Goal: Task Accomplishment & Management: Use online tool/utility

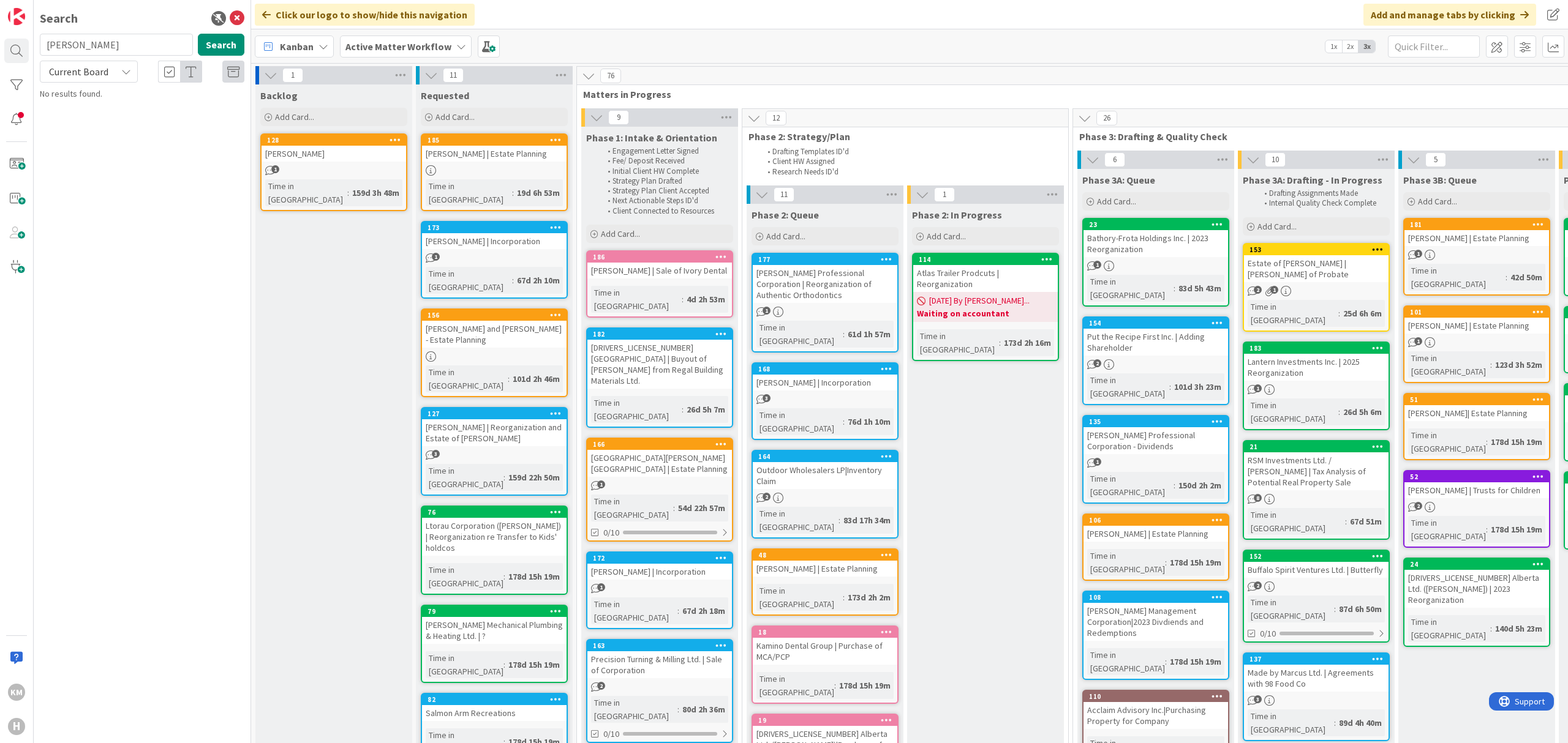
type input "ZEITNER"
click at [164, 114] on span ", Jennifer | Estate Planning" at bounding box center [150, 125] width 187 height 24
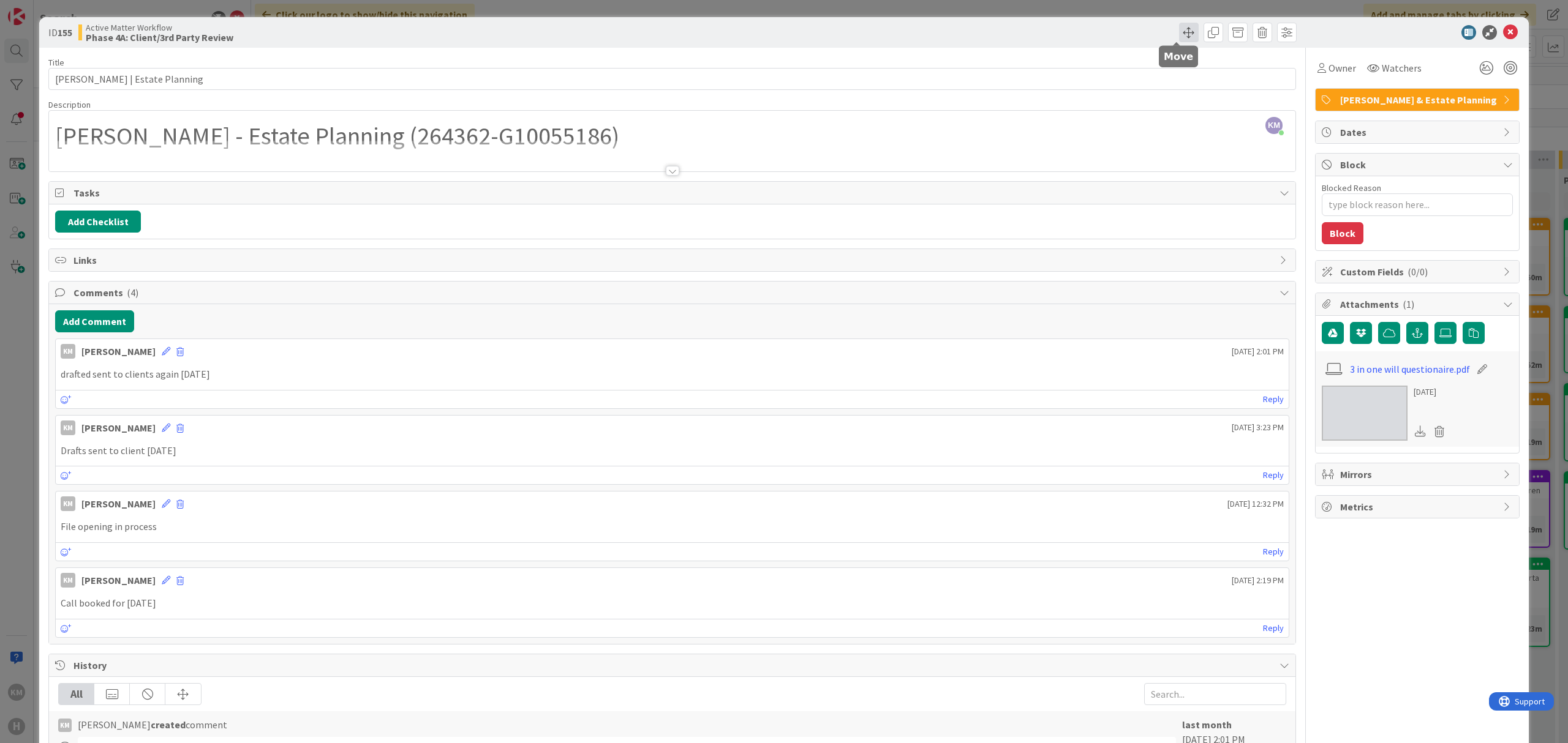
click at [1178, 33] on span at bounding box center [1188, 33] width 20 height 20
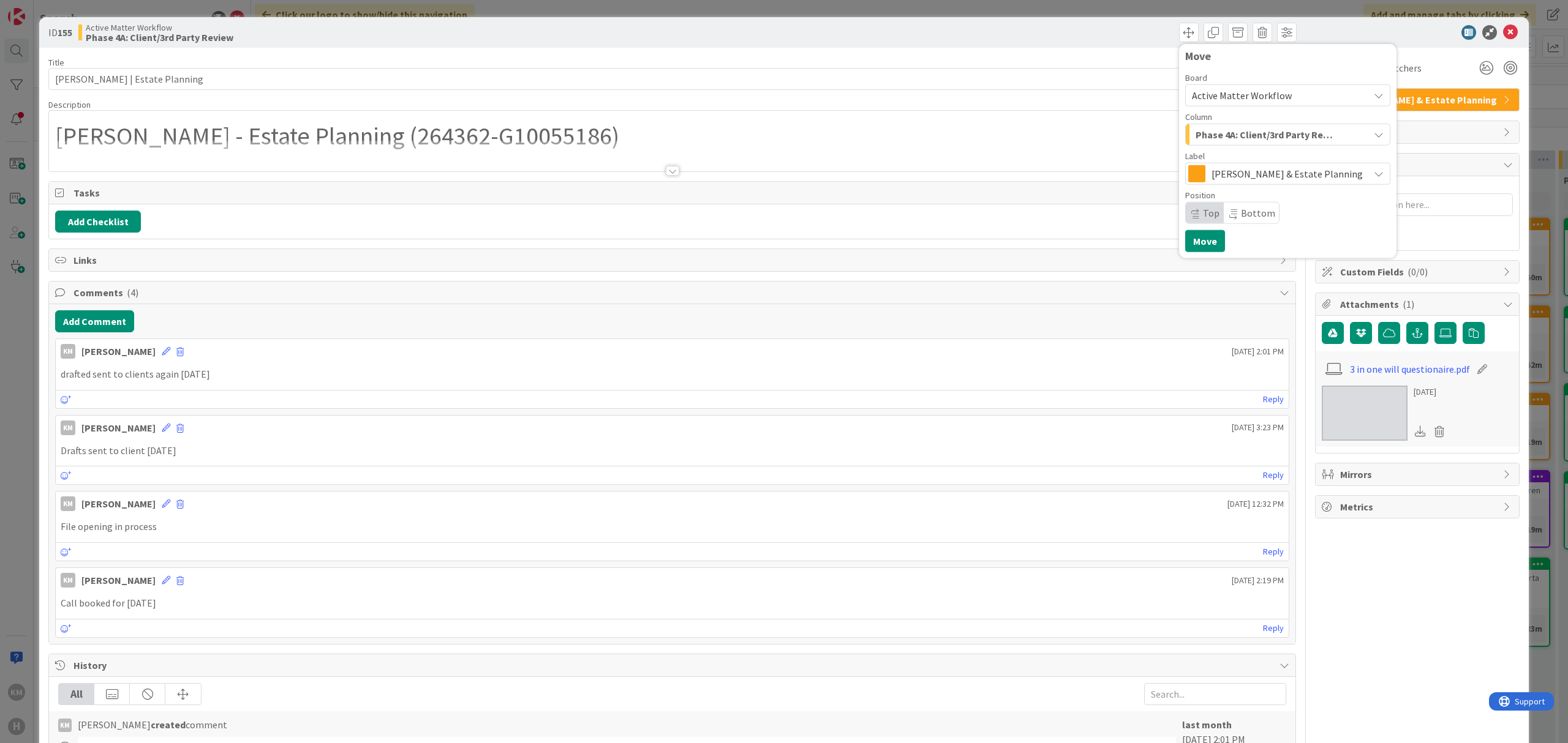
click at [1226, 126] on span "Phase 4A: Client/3rd Party Review" at bounding box center [1265, 134] width 140 height 16
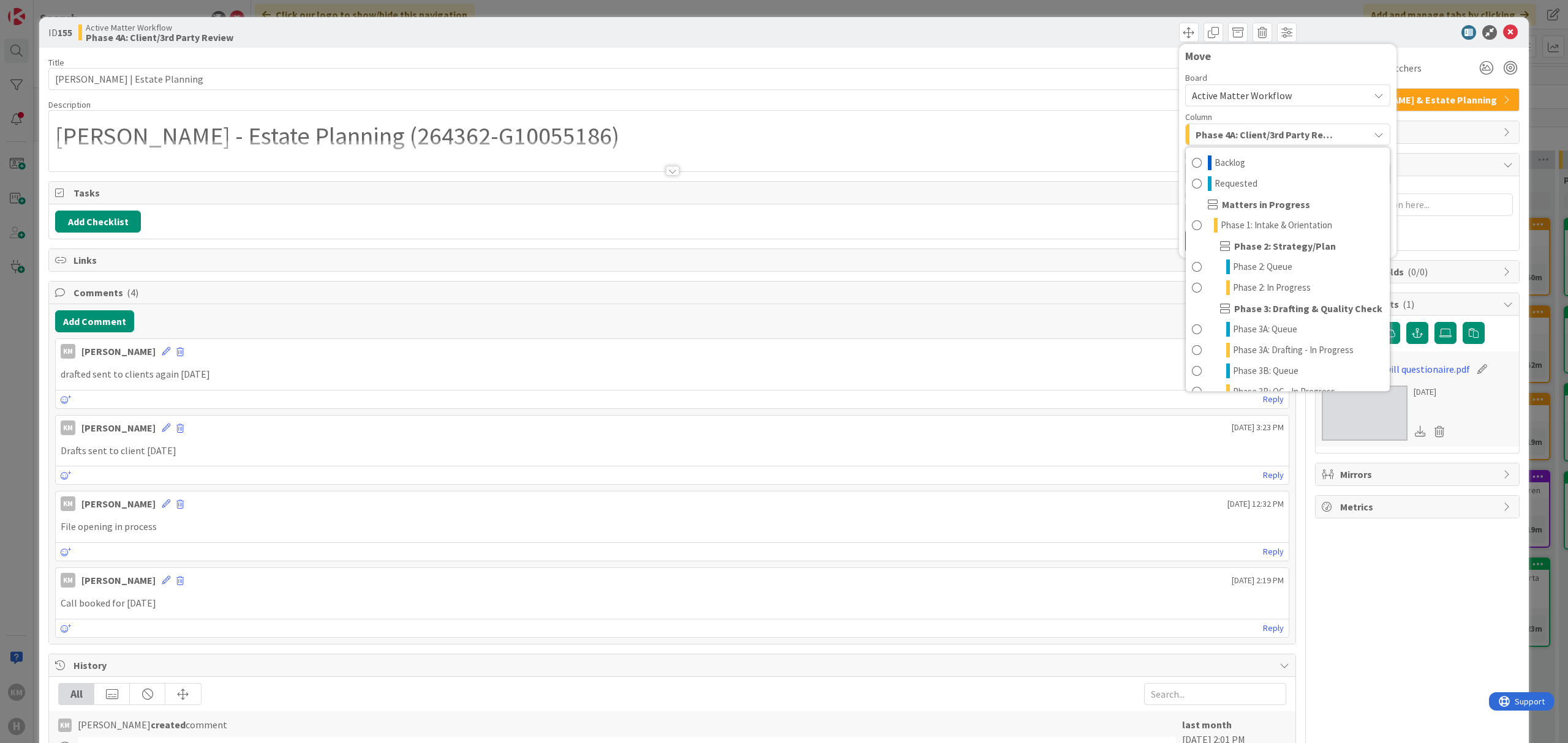
scroll to position [349, 0]
click at [1245, 377] on link "Done" at bounding box center [1287, 375] width 204 height 21
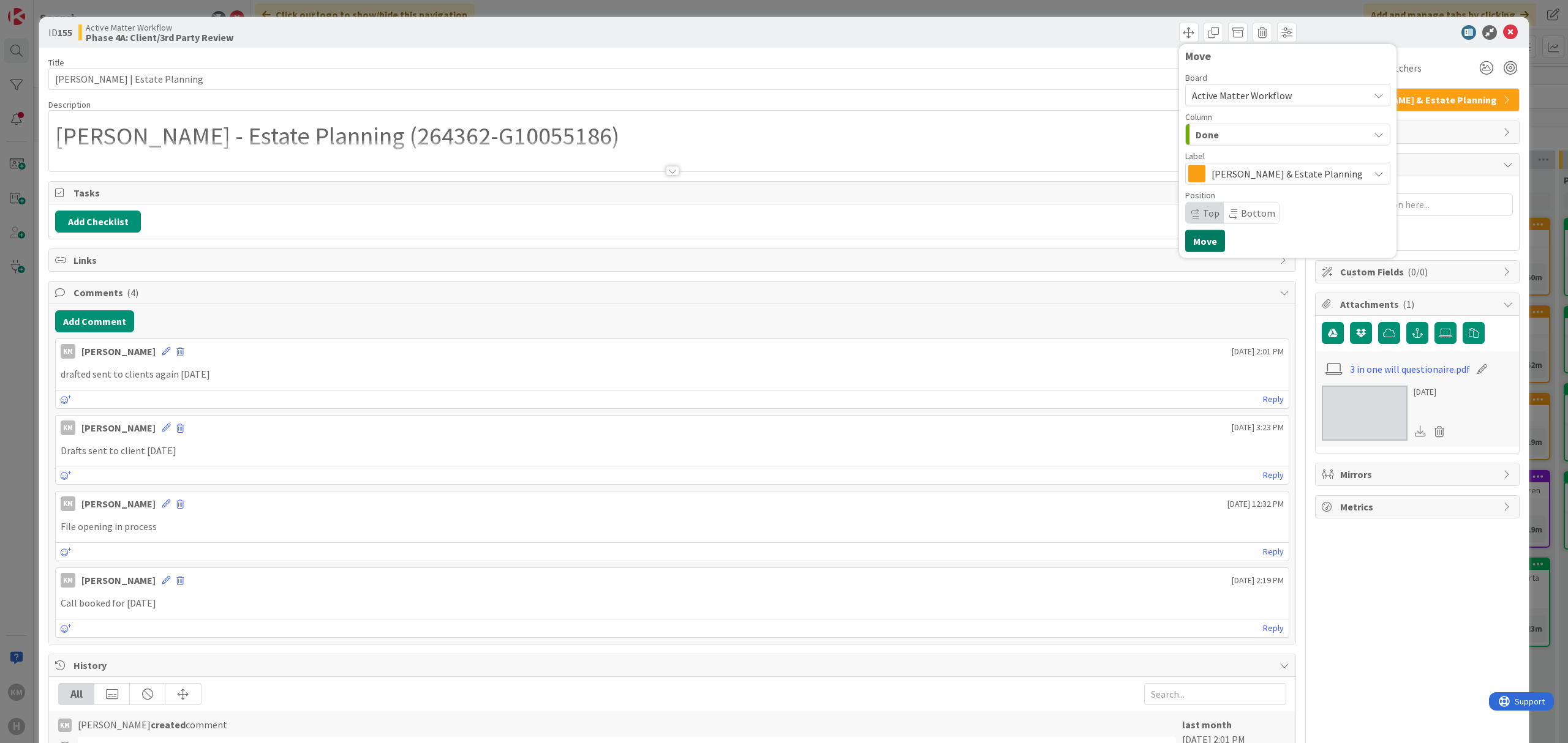
click at [1201, 235] on button "Move" at bounding box center [1205, 241] width 40 height 22
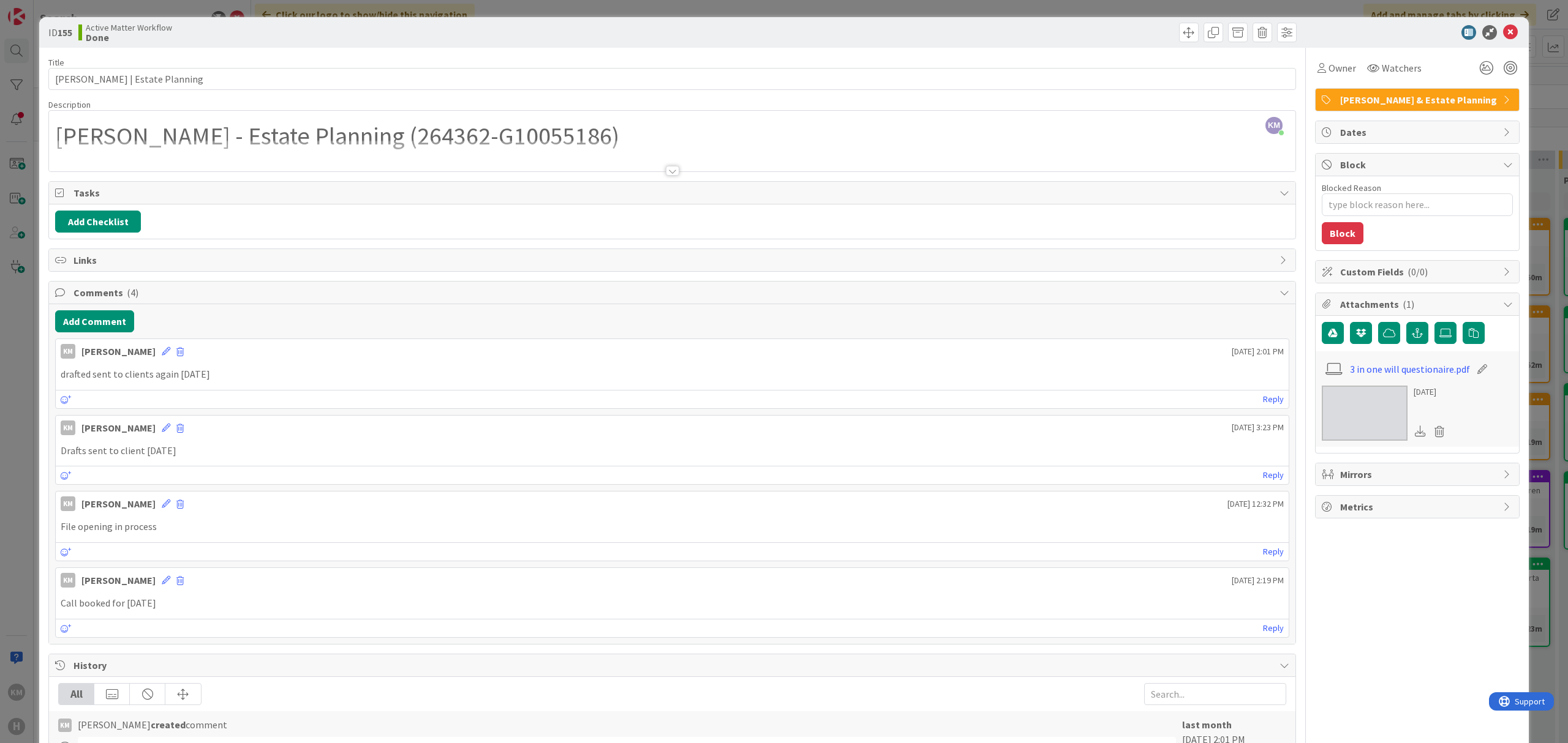
type textarea "x"
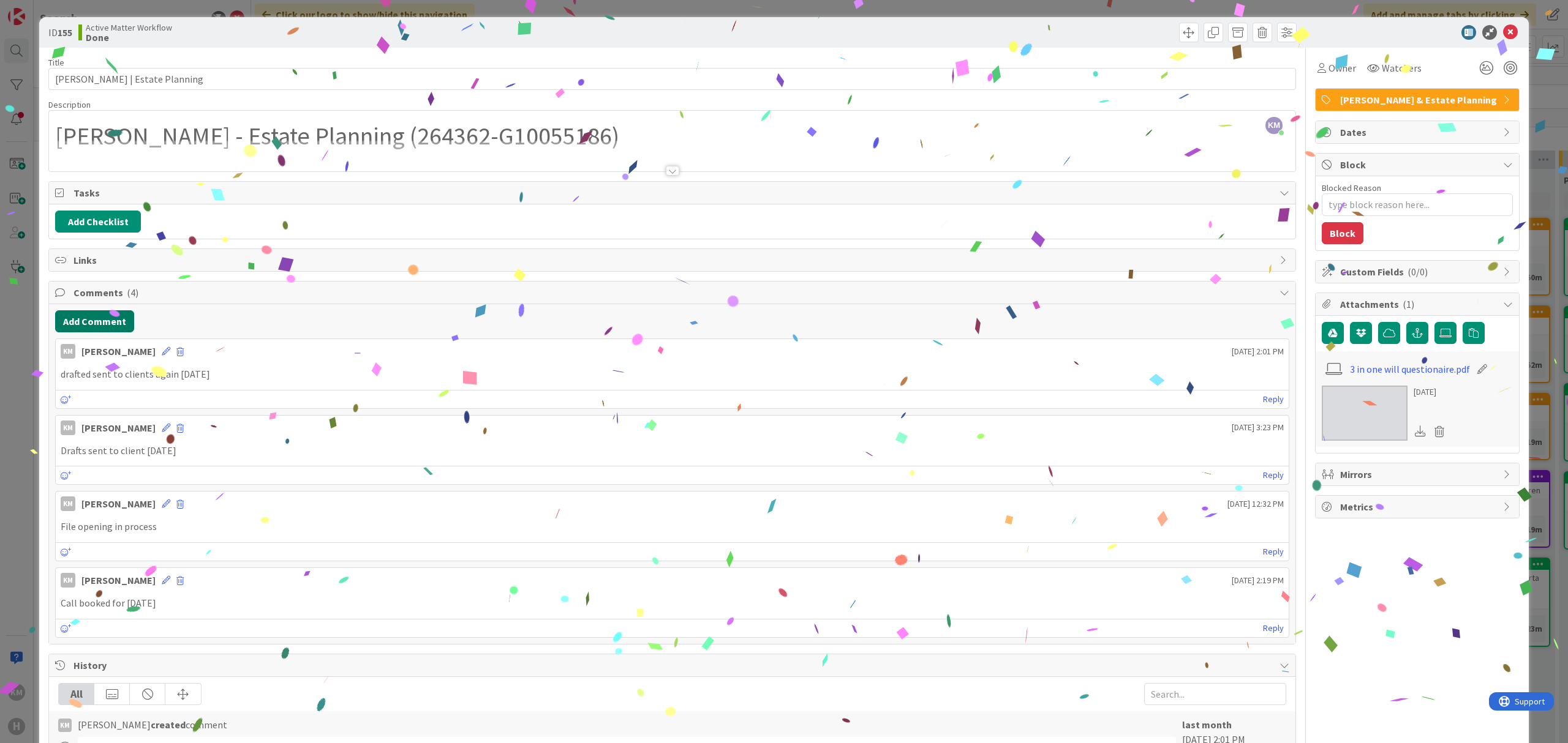
click at [108, 320] on button "Add Comment" at bounding box center [94, 322] width 79 height 22
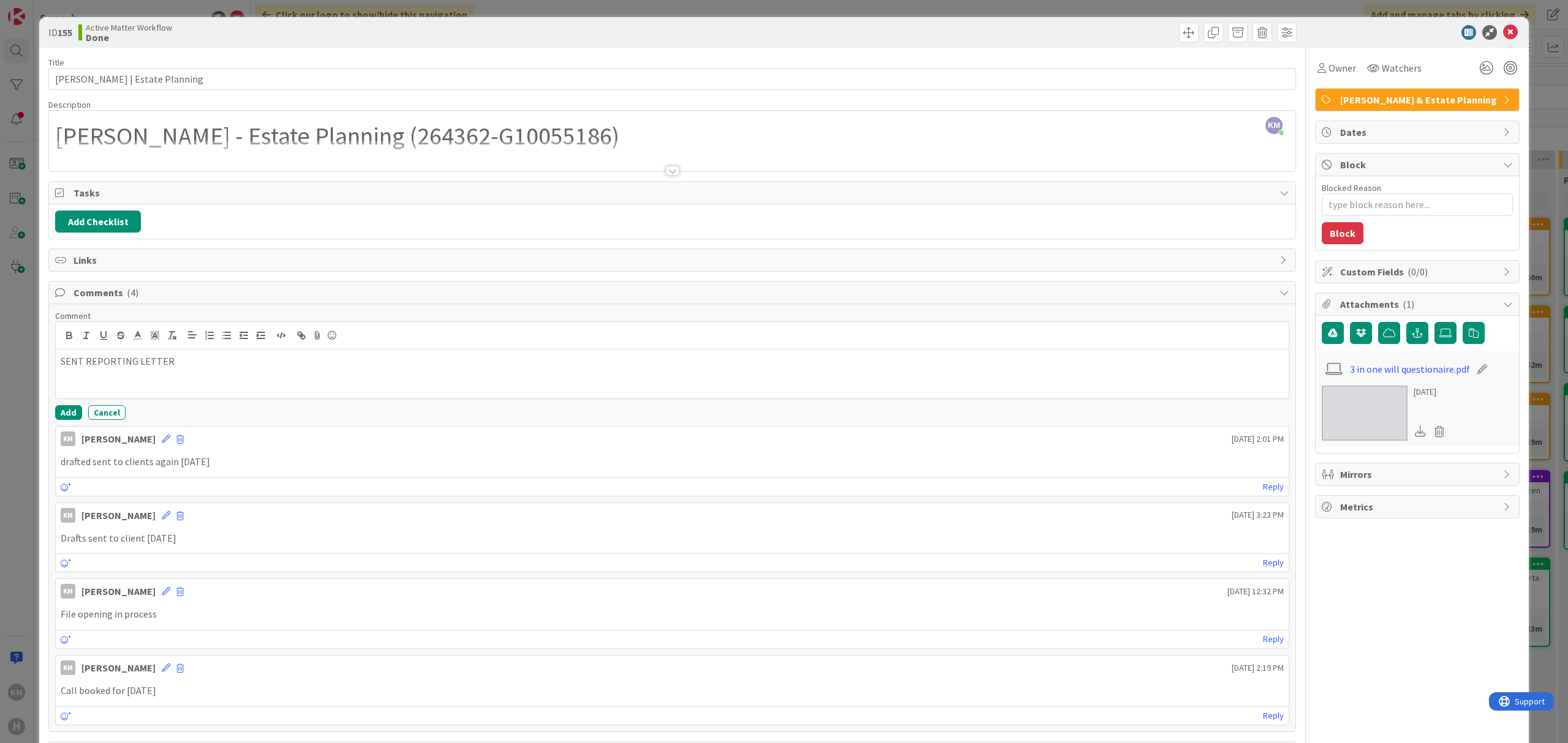
drag, startPoint x: 181, startPoint y: 367, endPoint x: -63, endPoint y: 362, distance: 244.1
click at [0, 362] on html "KM H Search ZEITNER Search Current Board Active Matter Workflow › Phase 4A: Cli…" at bounding box center [784, 372] width 1568 height 743
click at [65, 417] on button "Add" at bounding box center [68, 412] width 27 height 15
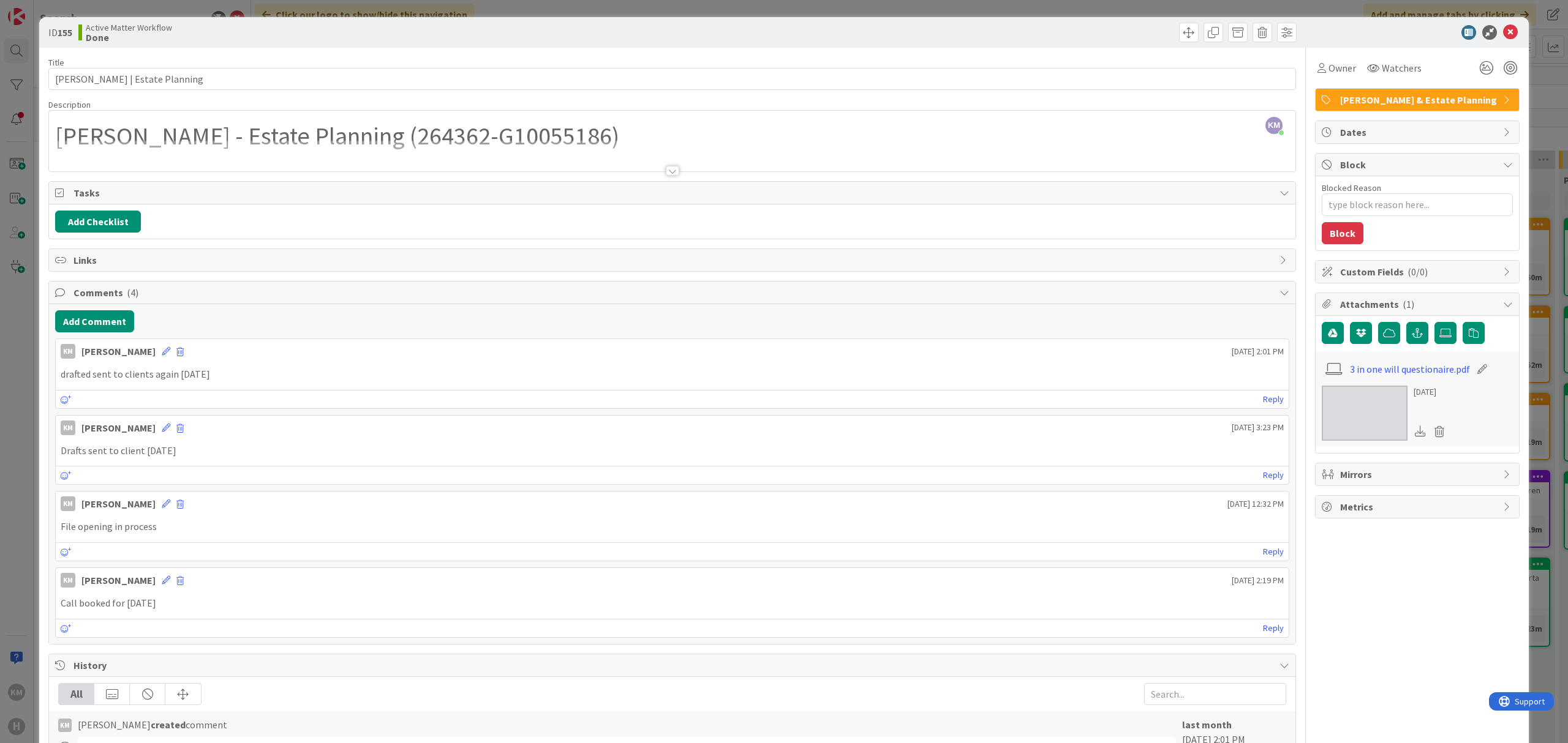
type textarea "x"
click at [137, 11] on div "ID 155 Active Matter Workflow Done Move Move Title 35 / 128 Zeitner, Jennifer |…" at bounding box center [784, 372] width 1568 height 743
